Goal: Find specific page/section: Find specific page/section

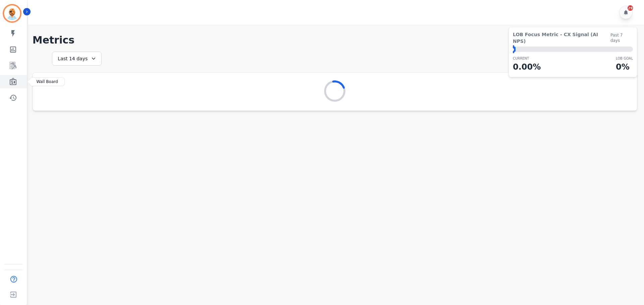
click at [18, 82] on link "Sidebar" at bounding box center [14, 81] width 26 height 13
